Goal: Task Accomplishment & Management: Use online tool/utility

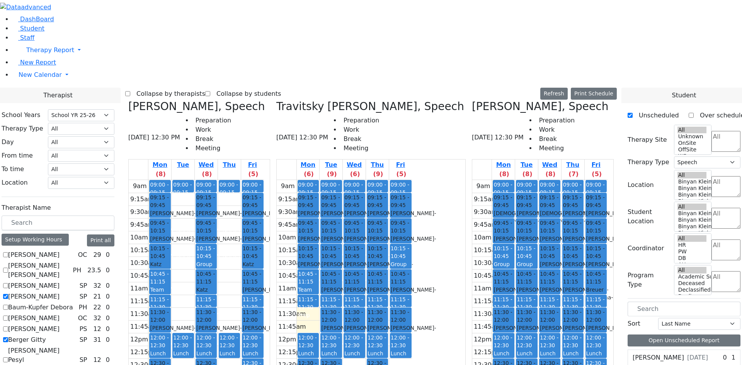
select select "212"
select select "3"
click at [60, 292] on label "[PERSON_NAME]" at bounding box center [33, 296] width 51 height 9
click at [8, 294] on input "[PERSON_NAME]" at bounding box center [5, 296] width 5 height 5
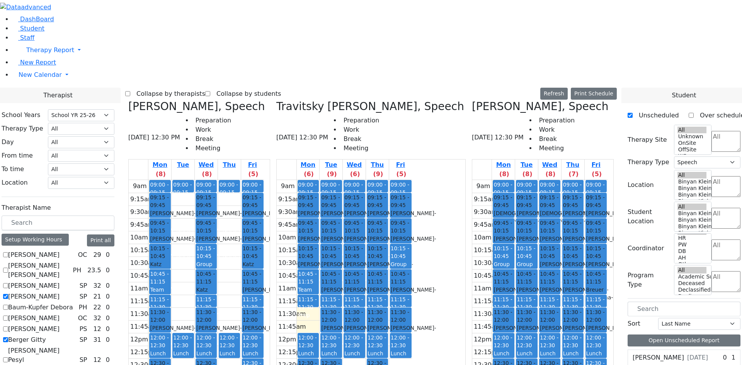
checkbox input "false"
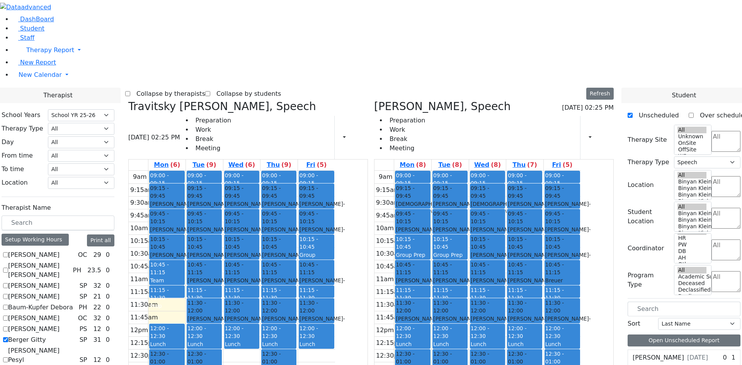
click at [46, 336] on label "Berger Gitty" at bounding box center [27, 340] width 38 height 9
click at [8, 337] on input "Berger Gitty" at bounding box center [5, 339] width 5 height 5
checkbox input "false"
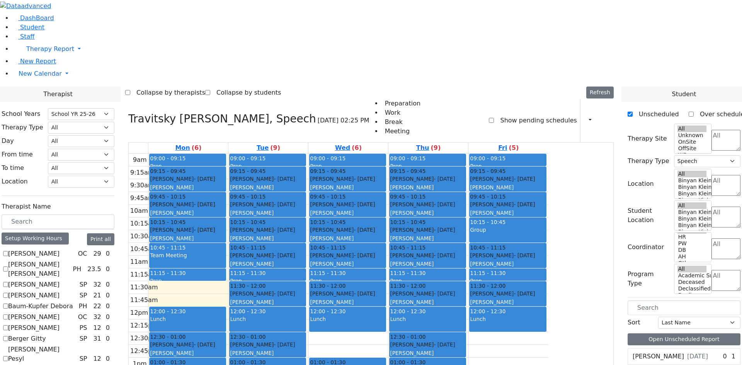
scroll to position [672, 0]
checkbox input "false"
select select
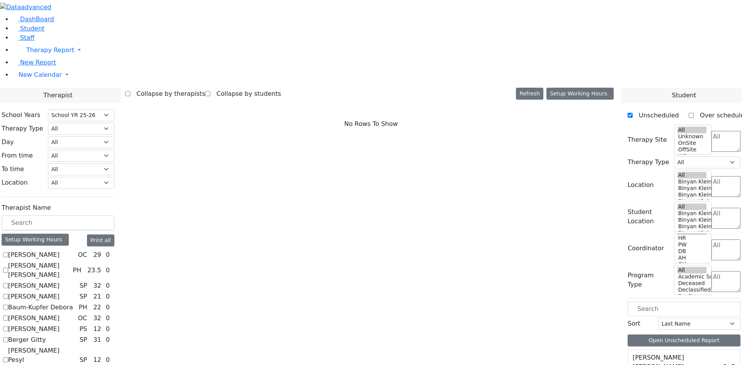
scroll to position [39, 0]
click at [60, 325] on label "[PERSON_NAME]" at bounding box center [33, 329] width 51 height 9
click at [8, 327] on input "[PERSON_NAME]" at bounding box center [5, 329] width 5 height 5
checkbox input "true"
select select "6"
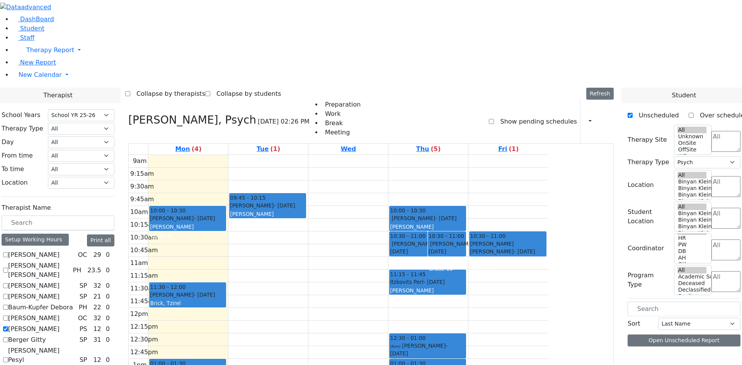
scroll to position [226, 0]
click at [305, 219] on div "Grade 3" at bounding box center [267, 223] width 75 height 8
drag, startPoint x: 328, startPoint y: 117, endPoint x: 328, endPoint y: 125, distance: 7.7
click at [328, 155] on div "9am 9:15am 9:30am 9:45am 10am 10:15am 10:30am 10:45am 11am 11:15am 11:30am 11:4…" at bounding box center [339, 308] width 420 height 306
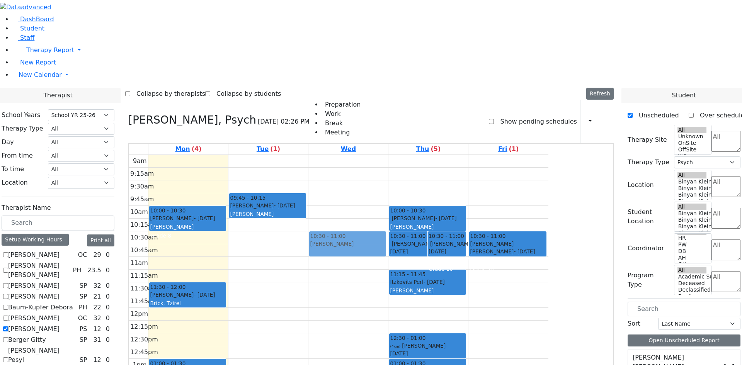
drag, startPoint x: 659, startPoint y: 332, endPoint x: 408, endPoint y: 133, distance: 319.8
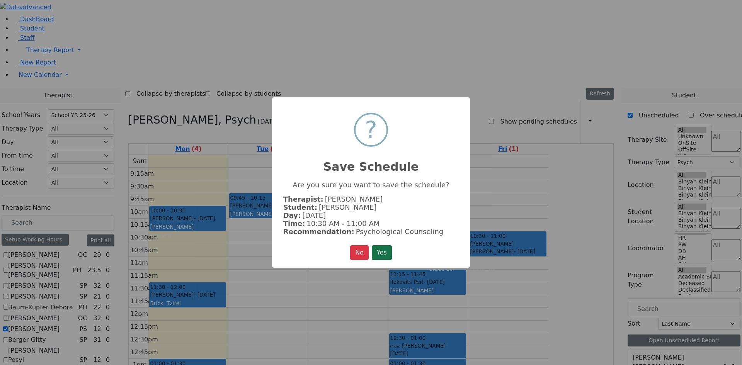
click at [382, 255] on button "Yes" at bounding box center [382, 252] width 20 height 15
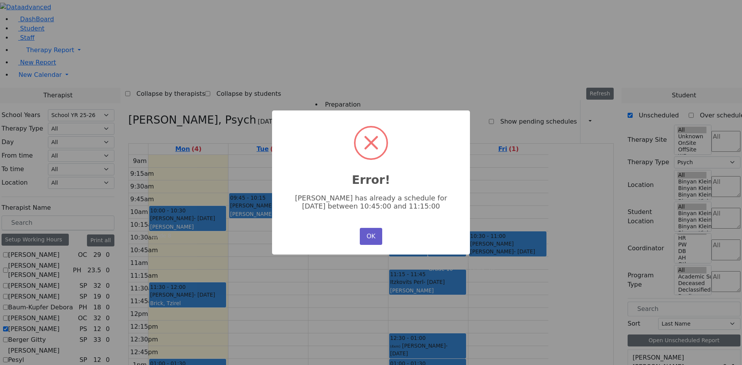
click at [367, 235] on button "OK" at bounding box center [371, 236] width 22 height 17
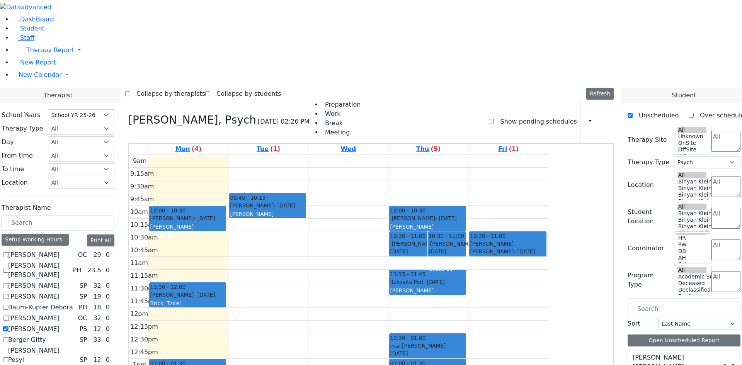
drag, startPoint x: 661, startPoint y: 332, endPoint x: 325, endPoint y: 124, distance: 395.0
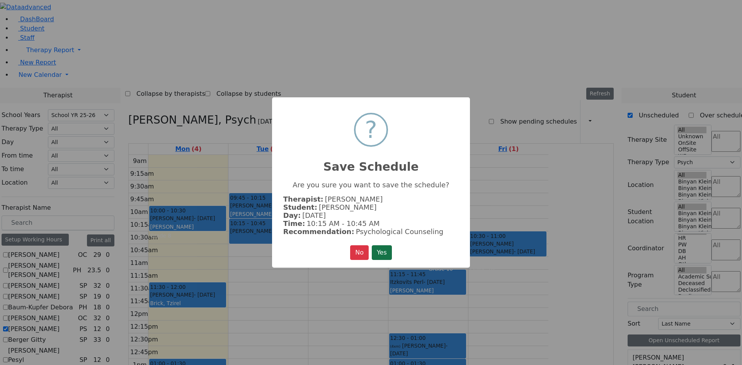
click at [385, 256] on button "Yes" at bounding box center [382, 252] width 20 height 15
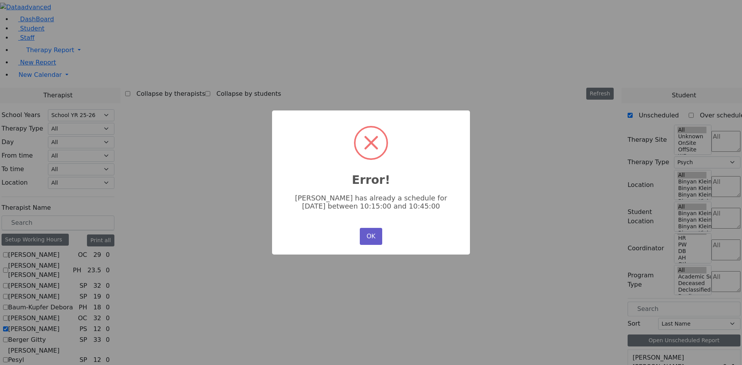
click at [370, 235] on button "OK" at bounding box center [371, 236] width 22 height 17
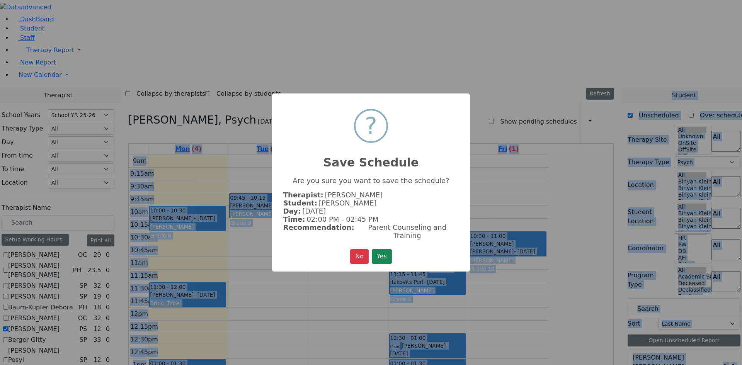
drag, startPoint x: 671, startPoint y: 332, endPoint x: 392, endPoint y: 199, distance: 309.3
drag, startPoint x: 357, startPoint y: 249, endPoint x: 445, endPoint y: 260, distance: 88.5
click at [361, 249] on button "No" at bounding box center [359, 256] width 19 height 15
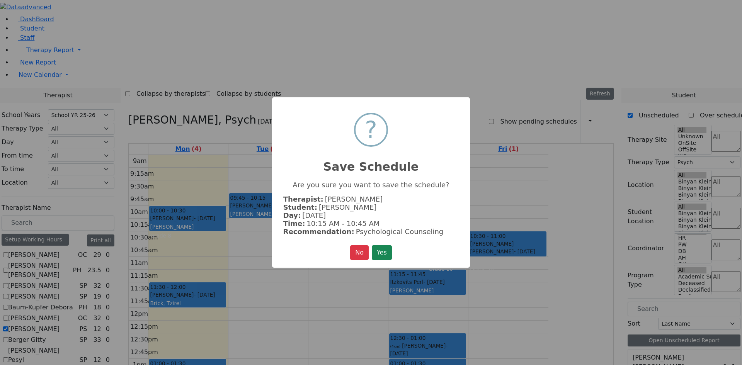
click at [643, 301] on div "× ? Save Schedule Are you sure you want to save the schedule? Therapist: [PERSO…" at bounding box center [371, 182] width 742 height 365
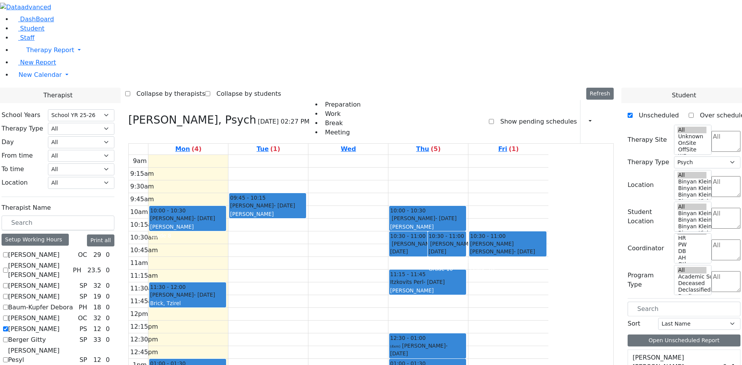
scroll to position [1, 0]
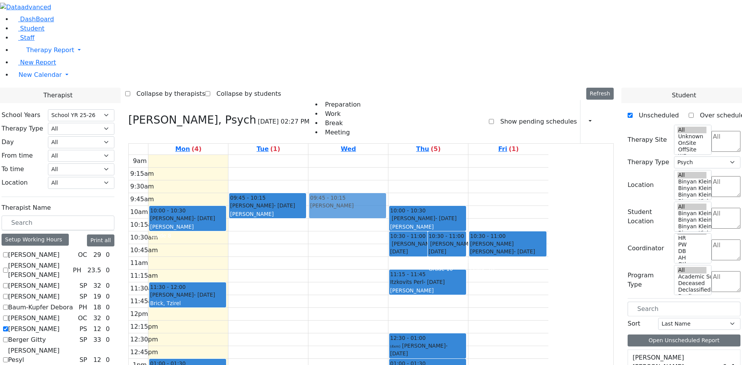
drag, startPoint x: 673, startPoint y: 331, endPoint x: 408, endPoint y: 88, distance: 359.2
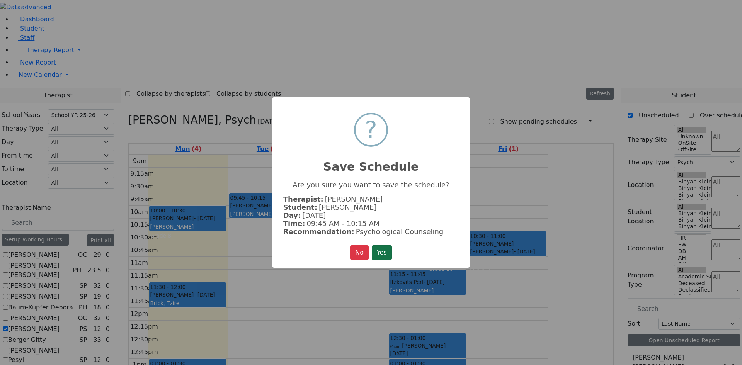
click at [385, 250] on button "Yes" at bounding box center [382, 252] width 20 height 15
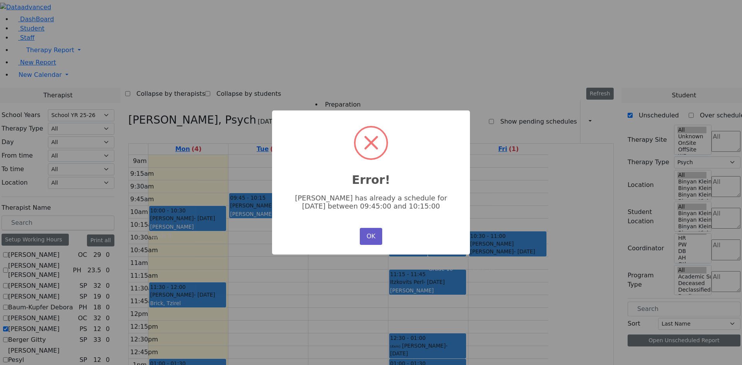
click at [363, 234] on button "OK" at bounding box center [371, 236] width 22 height 17
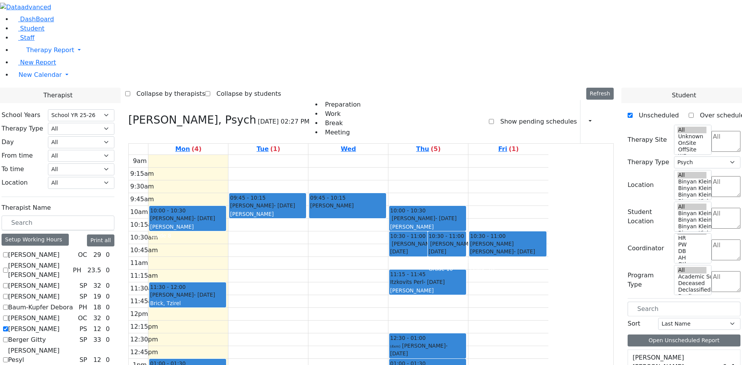
scroll to position [226, 0]
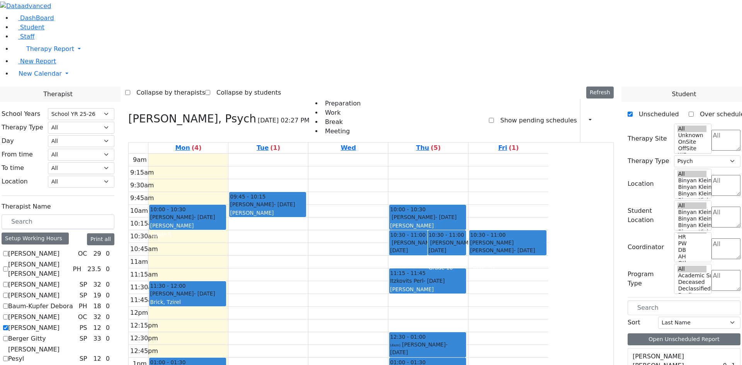
checkbox input "true"
select select
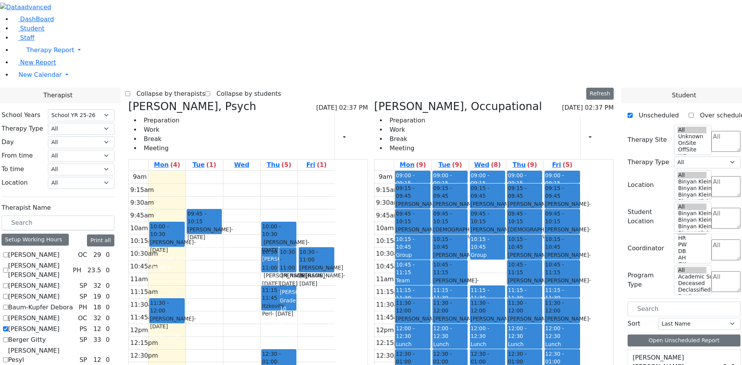
scroll to position [165, 0]
checkbox input "true"
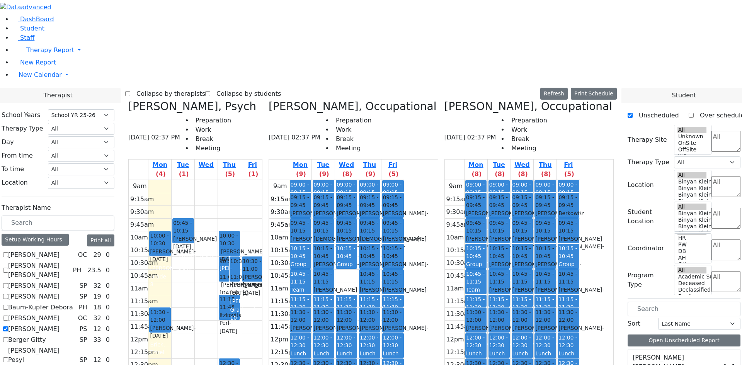
scroll to position [0, 0]
click at [60, 325] on label "[PERSON_NAME]" at bounding box center [33, 329] width 51 height 9
click at [8, 327] on input "[PERSON_NAME]" at bounding box center [5, 329] width 5 height 5
checkbox input "false"
select select "1"
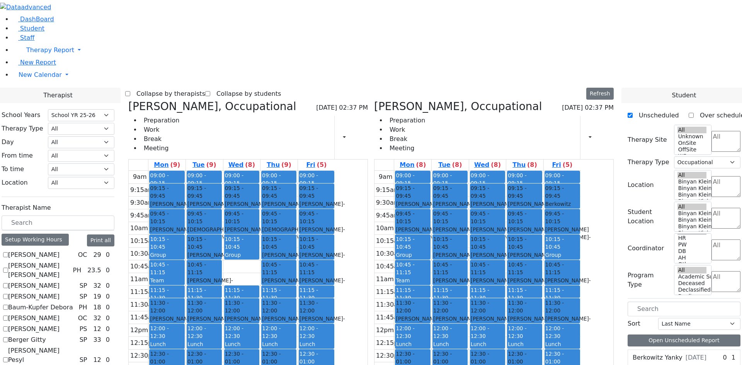
scroll to position [226, 0]
click at [22, 32] on span "Student" at bounding box center [32, 28] width 24 height 7
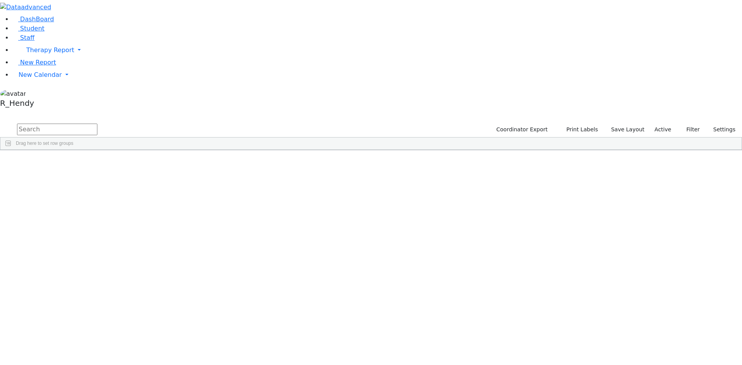
click at [97, 124] on input "text" at bounding box center [57, 130] width 80 height 12
type input "wer"
click at [147, 217] on div "Aron" at bounding box center [123, 222] width 49 height 11
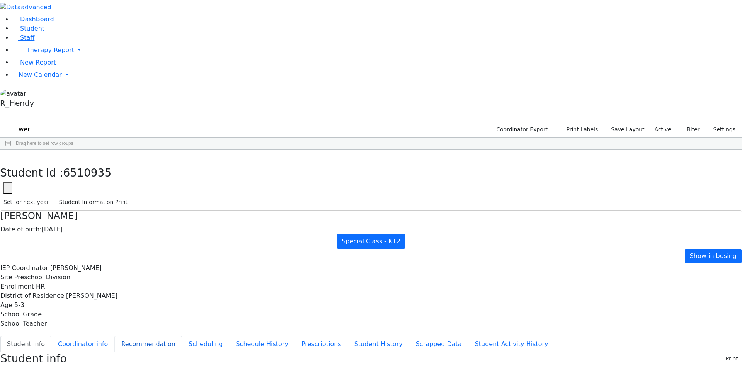
click at [181, 336] on button "Recommendation" at bounding box center [148, 344] width 68 height 16
checkbox input "true"
click at [38, 66] on link "New Report" at bounding box center [34, 62] width 44 height 7
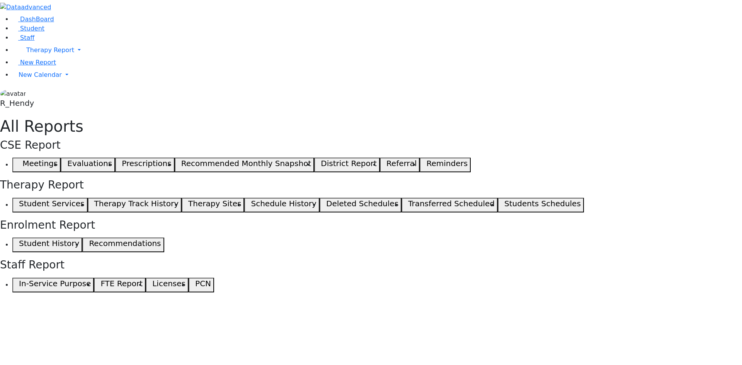
click at [84, 199] on h5 "Student Services" at bounding box center [51, 203] width 65 height 9
